Goal: Information Seeking & Learning: Find contact information

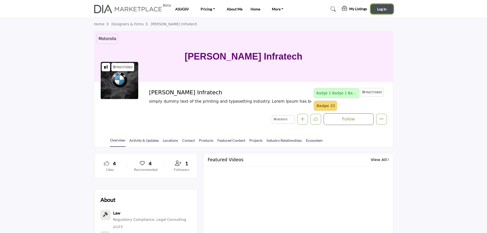
click at [379, 10] on span "Log In" at bounding box center [381, 9] width 9 height 4
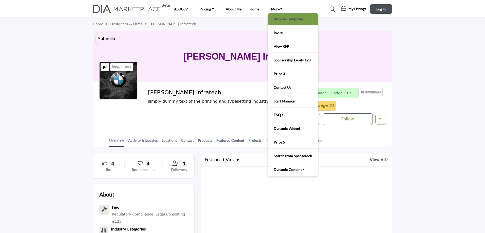
click at [279, 21] on link "Browse Categories" at bounding box center [292, 18] width 45 height 7
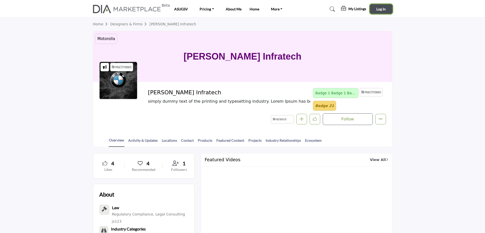
click at [374, 8] on button "Log In" at bounding box center [381, 8] width 22 height 9
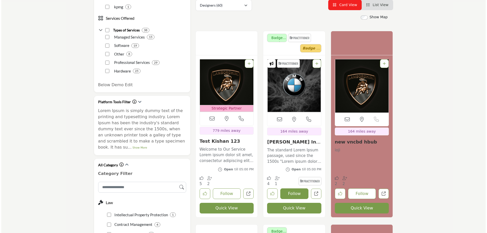
scroll to position [127, 0]
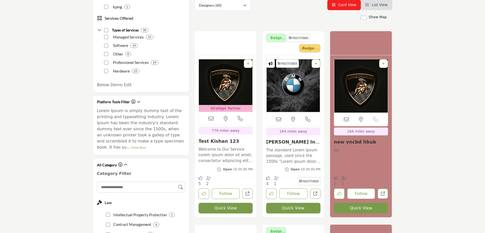
click at [291, 208] on button "Quick View" at bounding box center [293, 208] width 54 height 11
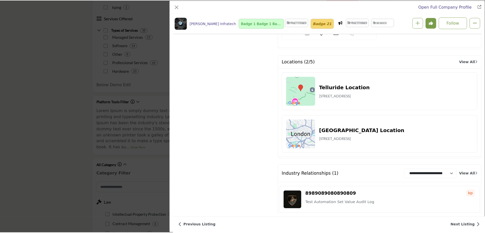
scroll to position [1568, 0]
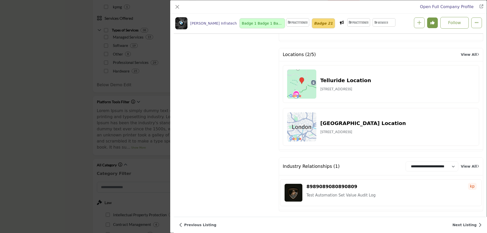
click at [54, 141] on div "Open Full Company Profile Chintan Infratech Badge 1 Badge 1 Badge 1 Badge 1 Bad…" at bounding box center [243, 116] width 487 height 233
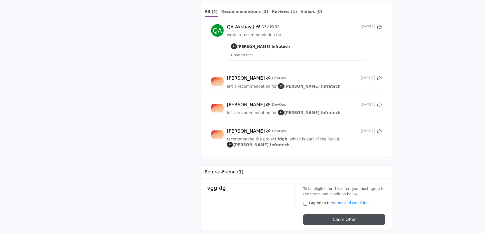
scroll to position [1094, 0]
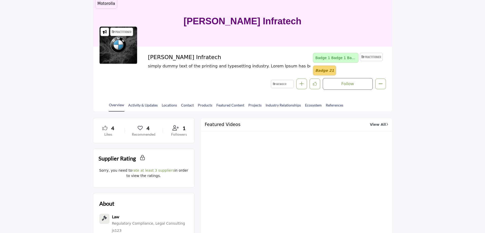
scroll to position [10, 0]
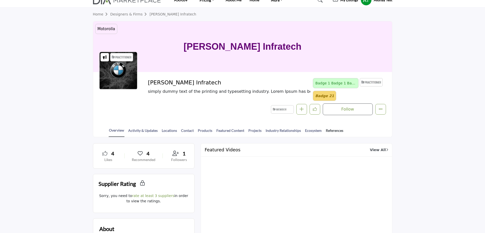
click at [333, 131] on link "References" at bounding box center [334, 132] width 18 height 9
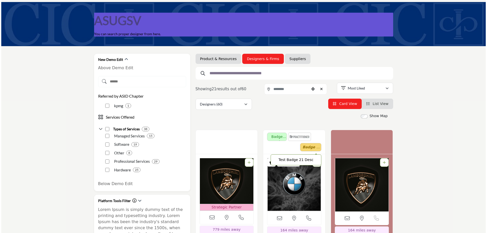
scroll to position [152, 0]
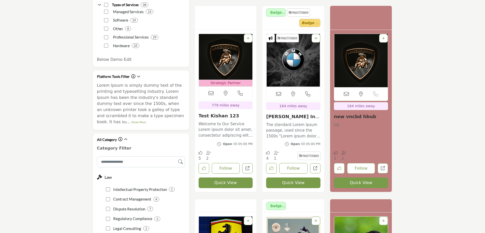
click at [302, 182] on button "Quick View" at bounding box center [293, 183] width 54 height 11
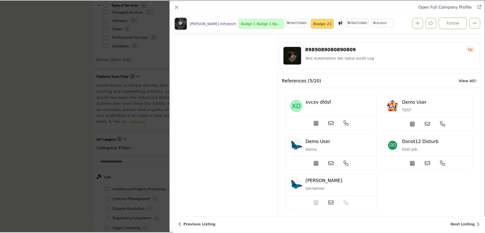
scroll to position [1725, 0]
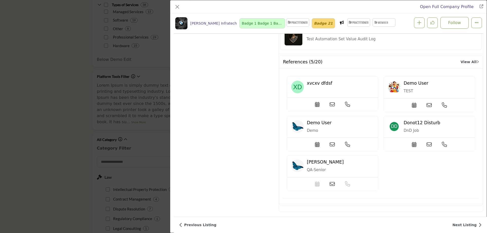
click at [72, 104] on div "Open Full Company Profile [PERSON_NAME] Infratech Badge 1 Badge 1 Badge 1 Badge…" at bounding box center [243, 116] width 487 height 233
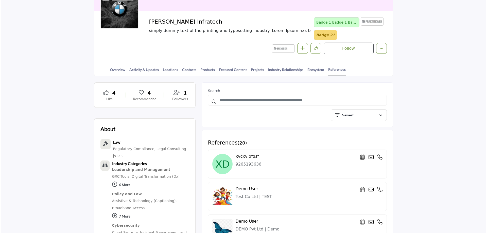
scroll to position [76, 0]
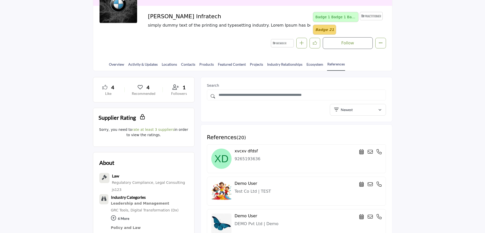
click at [370, 151] on icon at bounding box center [369, 151] width 5 height 5
type input "**********"
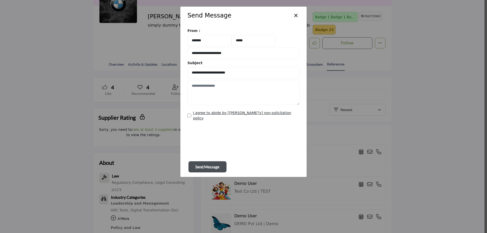
click at [296, 16] on button "×" at bounding box center [295, 15] width 7 height 10
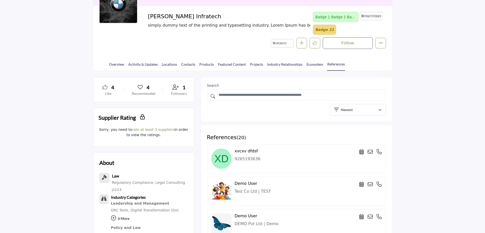
click at [369, 151] on icon at bounding box center [369, 151] width 5 height 5
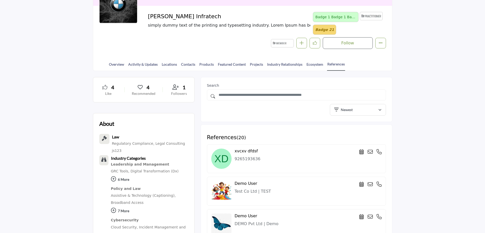
scroll to position [76, 0]
click at [0, 0] on div at bounding box center [0, 0] width 0 height 0
click at [183, 65] on link "Contacts" at bounding box center [188, 66] width 15 height 9
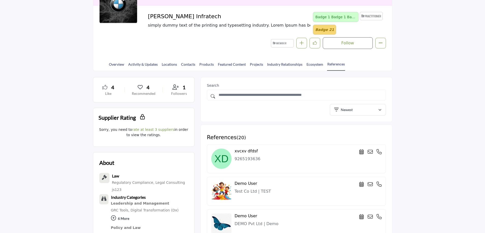
click at [370, 152] on icon at bounding box center [369, 151] width 5 height 5
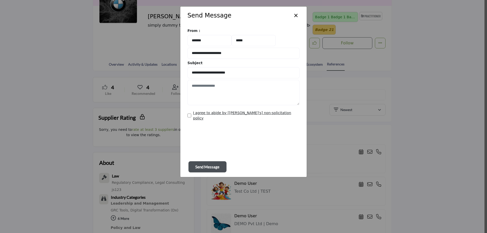
click at [297, 16] on button "×" at bounding box center [295, 15] width 7 height 10
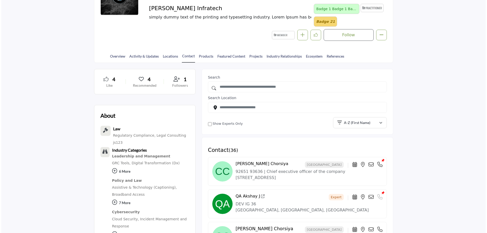
scroll to position [102, 0]
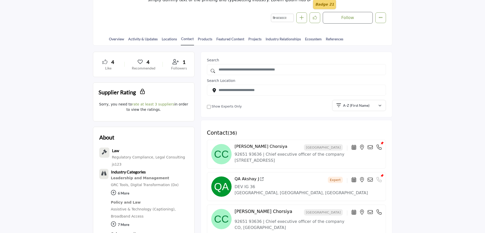
click at [369, 148] on icon at bounding box center [369, 147] width 5 height 5
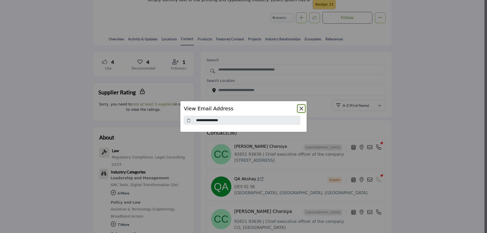
click at [302, 110] on button "Close" at bounding box center [301, 108] width 7 height 7
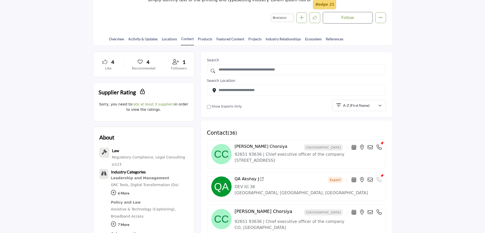
click at [370, 149] on icon at bounding box center [369, 147] width 5 height 5
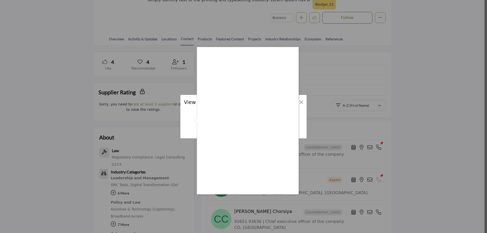
click at [401, 87] on div at bounding box center [243, 116] width 487 height 233
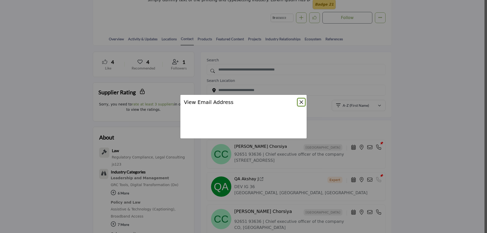
click at [300, 101] on button "Close" at bounding box center [301, 102] width 7 height 7
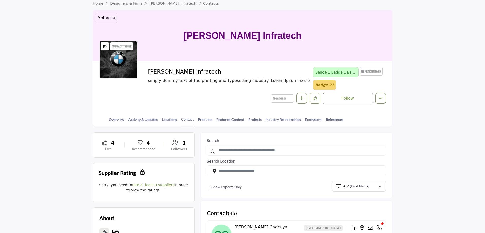
scroll to position [0, 0]
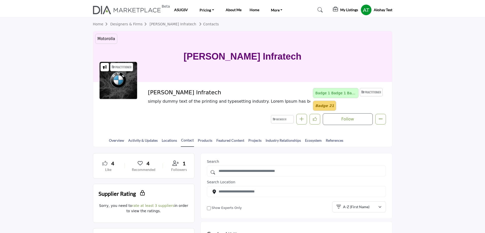
click at [364, 11] on profile-featured-7161000e-1b1d-43bd-9be3-34089e6bd878 "Show hide supplier dropdown" at bounding box center [365, 9] width 11 height 11
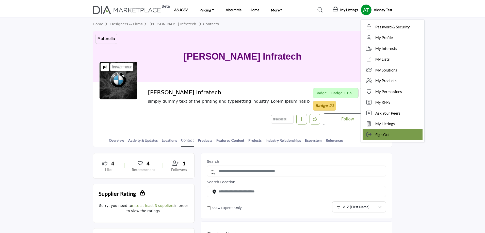
click at [390, 132] on div "Sign Out" at bounding box center [392, 134] width 60 height 11
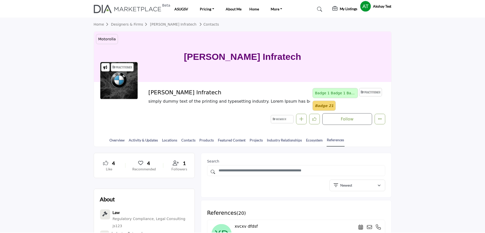
scroll to position [76, 0]
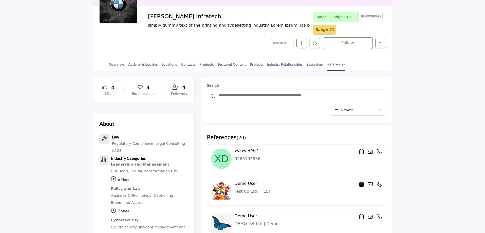
click at [370, 151] on icon at bounding box center [369, 151] width 5 height 5
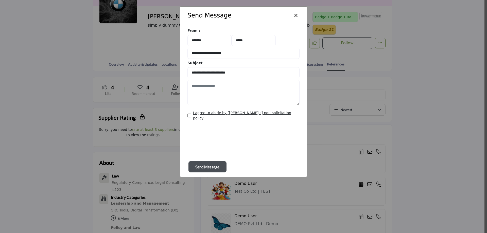
click at [295, 16] on button "×" at bounding box center [295, 15] width 7 height 10
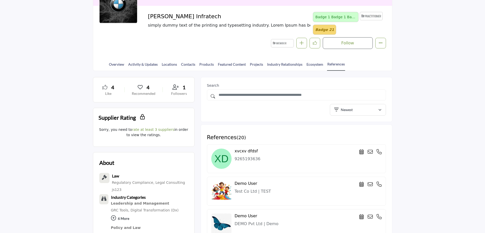
click at [370, 151] on icon at bounding box center [369, 151] width 5 height 5
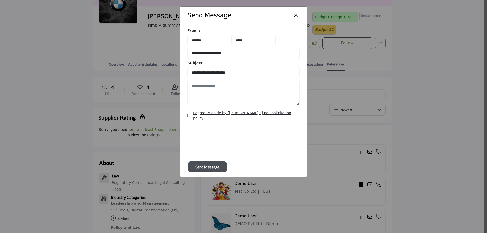
click at [292, 16] on button "×" at bounding box center [295, 15] width 7 height 10
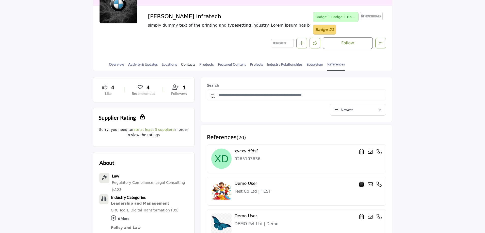
click at [188, 65] on link "Contacts" at bounding box center [188, 66] width 15 height 9
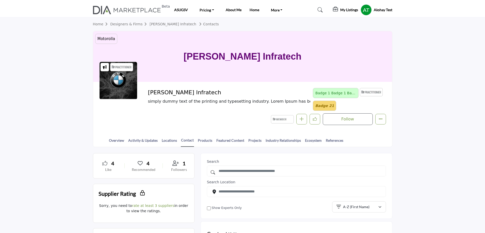
click at [365, 9] on profile-featured-7161000e-1b1d-43bd-9be3-34089e6bd878 "Show hide supplier dropdown" at bounding box center [365, 9] width 11 height 11
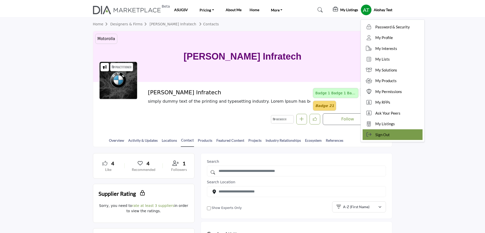
click at [379, 131] on div "Sign Out" at bounding box center [392, 134] width 60 height 11
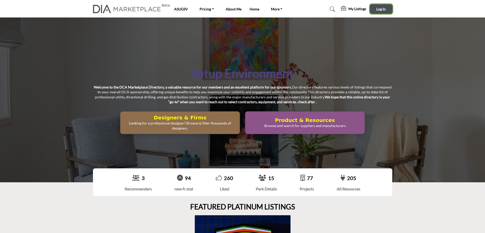
click at [378, 9] on span "Log In" at bounding box center [380, 9] width 9 height 4
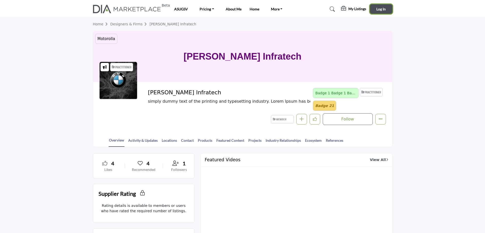
click at [375, 7] on button "Log In" at bounding box center [381, 8] width 22 height 9
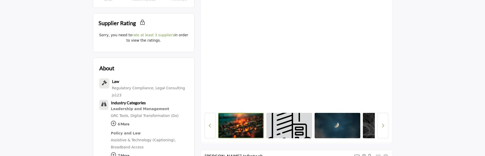
scroll to position [178, 0]
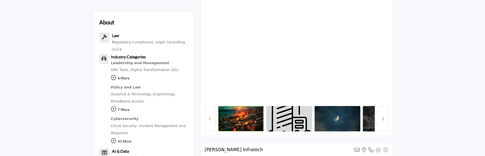
scroll to position [178, 0]
